Goal: Check status: Check status

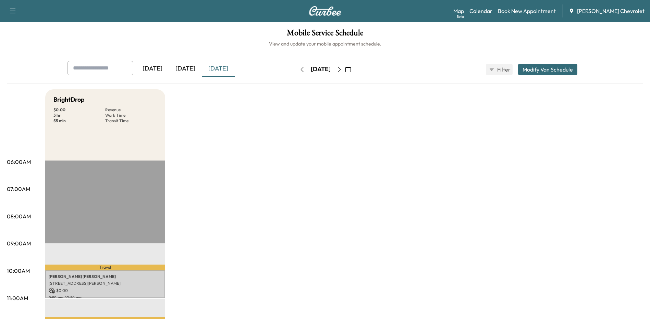
drag, startPoint x: 191, startPoint y: 70, endPoint x: 193, endPoint y: 81, distance: 11.1
click at [191, 70] on div "[DATE]" at bounding box center [185, 69] width 33 height 16
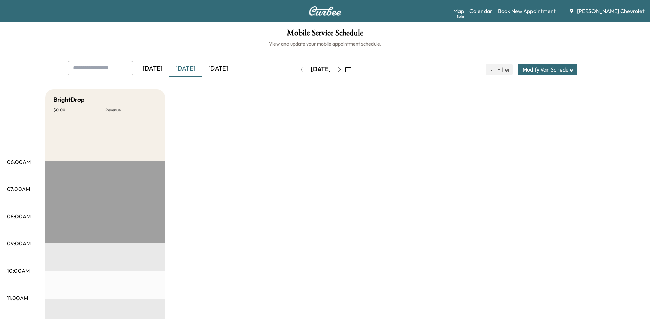
click at [223, 69] on div "[DATE]" at bounding box center [218, 69] width 33 height 16
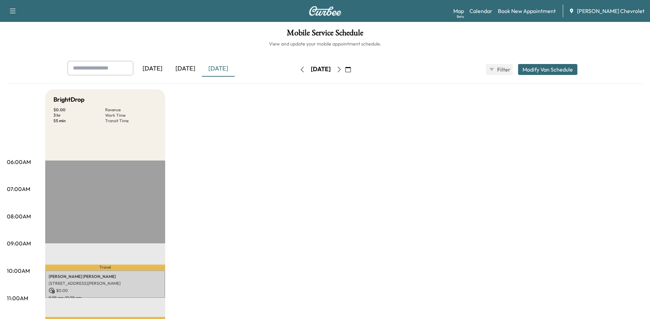
click at [341, 70] on icon "button" at bounding box center [339, 69] width 3 height 5
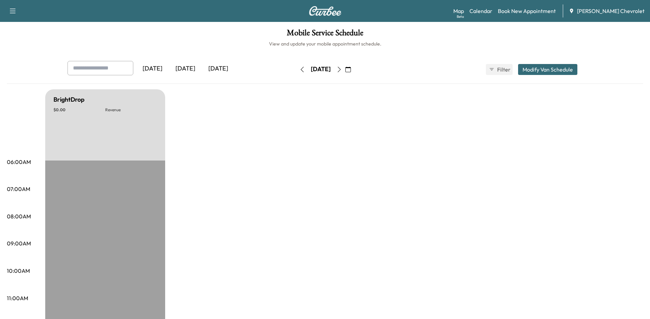
click at [345, 70] on button "button" at bounding box center [340, 69] width 12 height 11
click at [342, 70] on icon "button" at bounding box center [339, 69] width 5 height 5
